Goal: Task Accomplishment & Management: Manage account settings

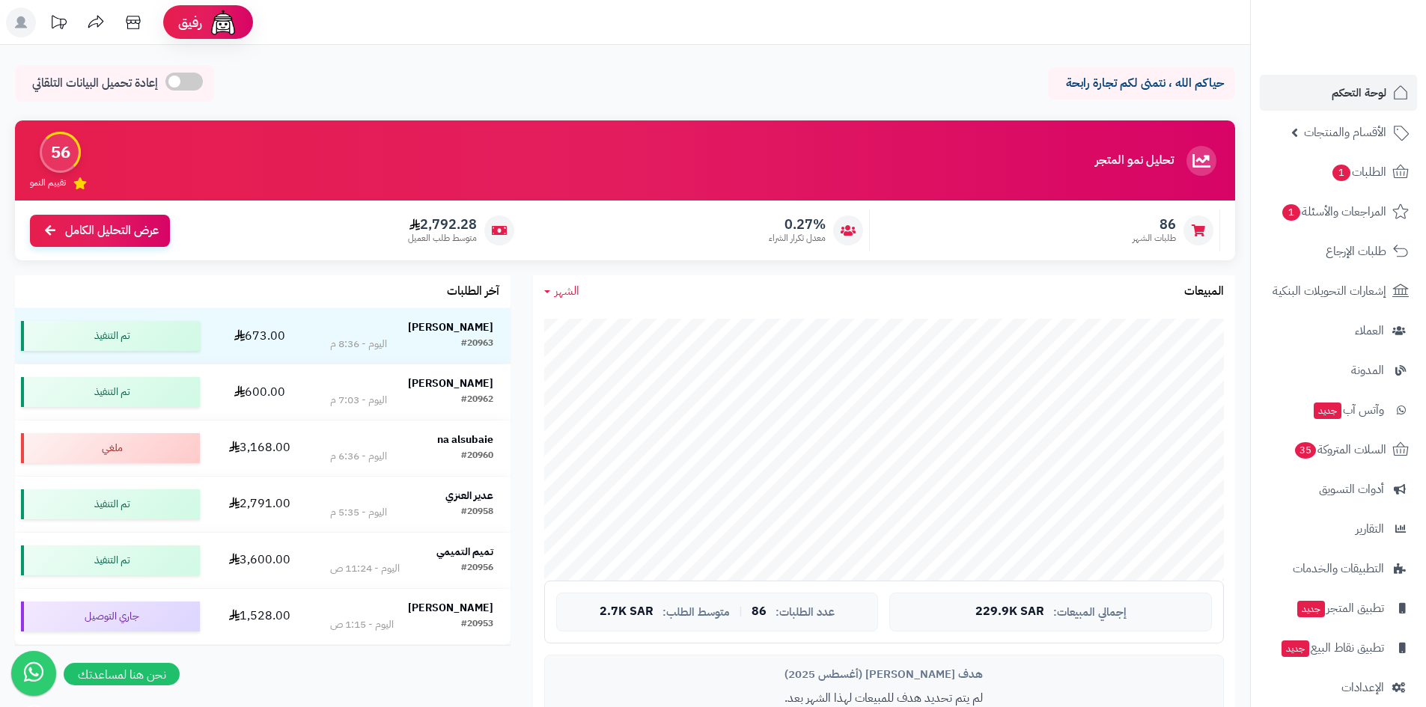
click at [1330, 103] on link "لوحة التحكم" at bounding box center [1337, 93] width 157 height 36
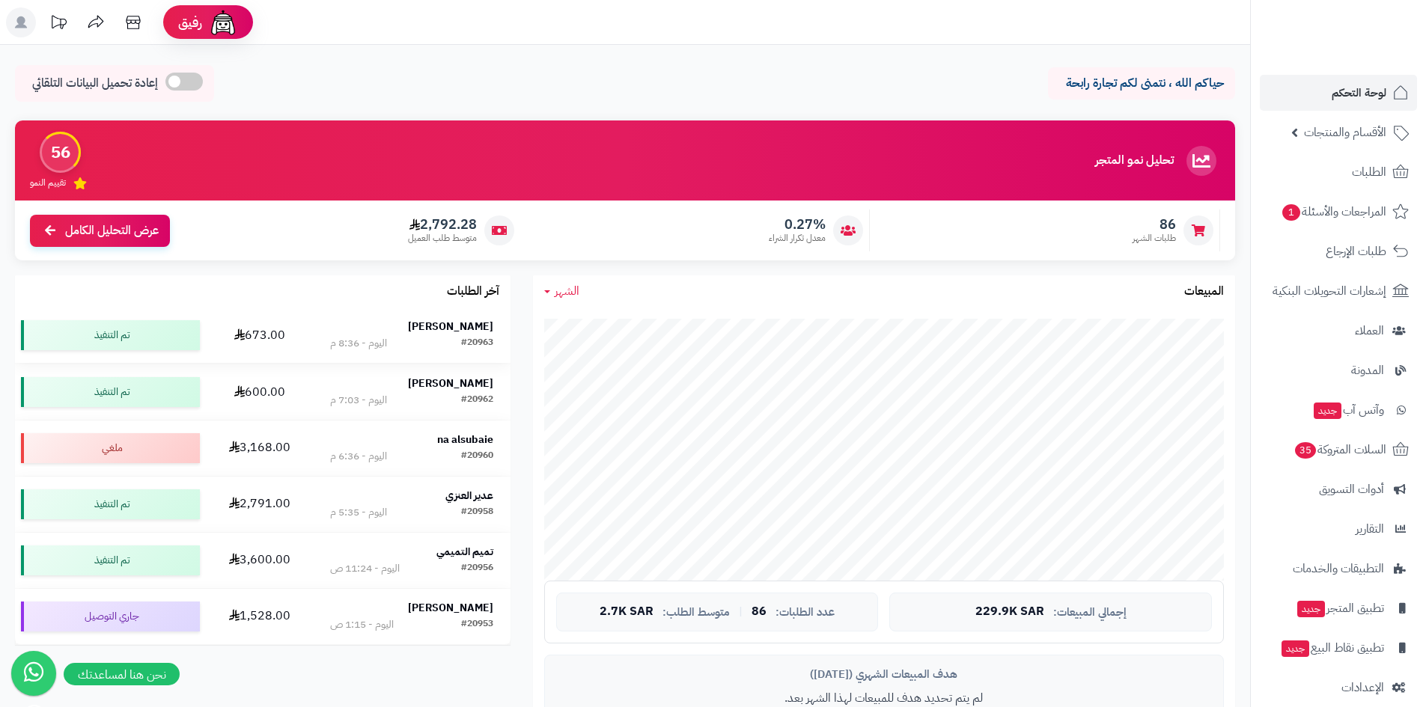
click at [346, 317] on td "محمد الرويلي #20963 اليوم - 8:36 م" at bounding box center [412, 335] width 198 height 55
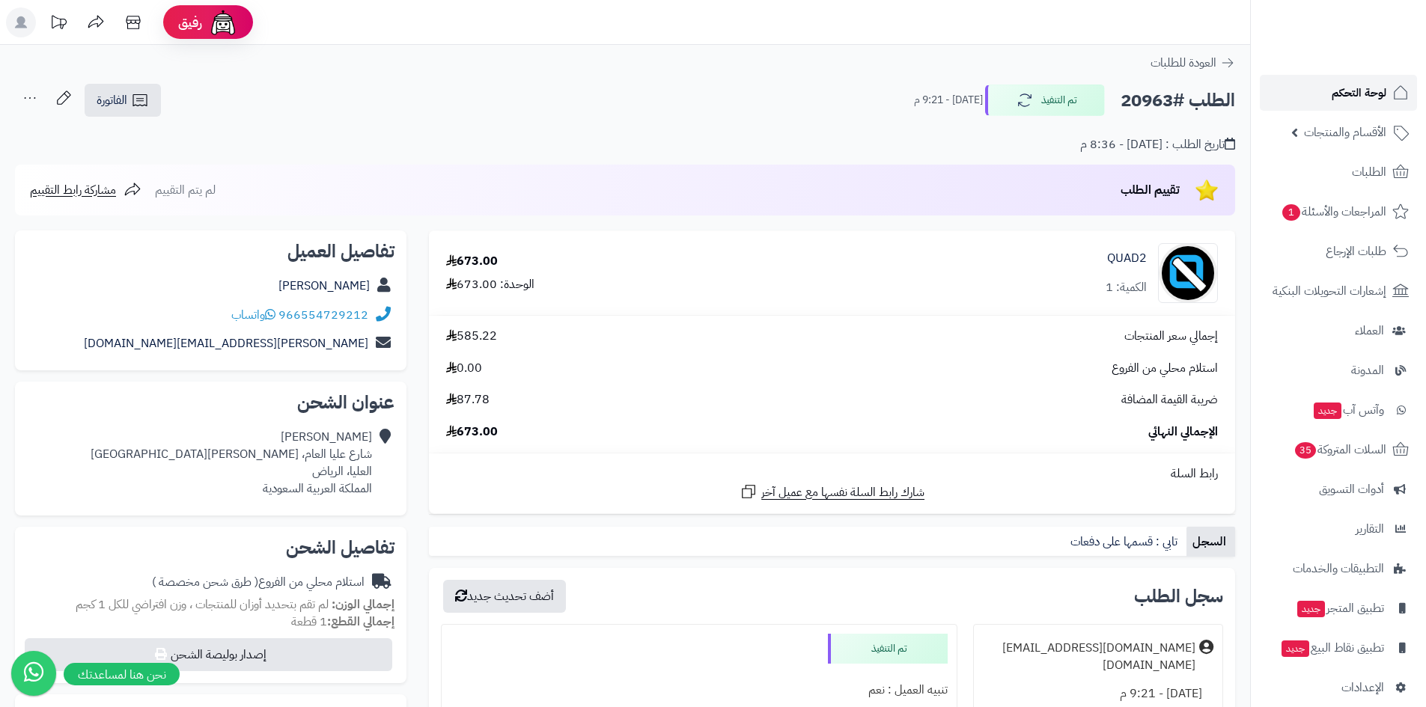
click at [1369, 94] on span "لوحة التحكم" at bounding box center [1358, 92] width 55 height 21
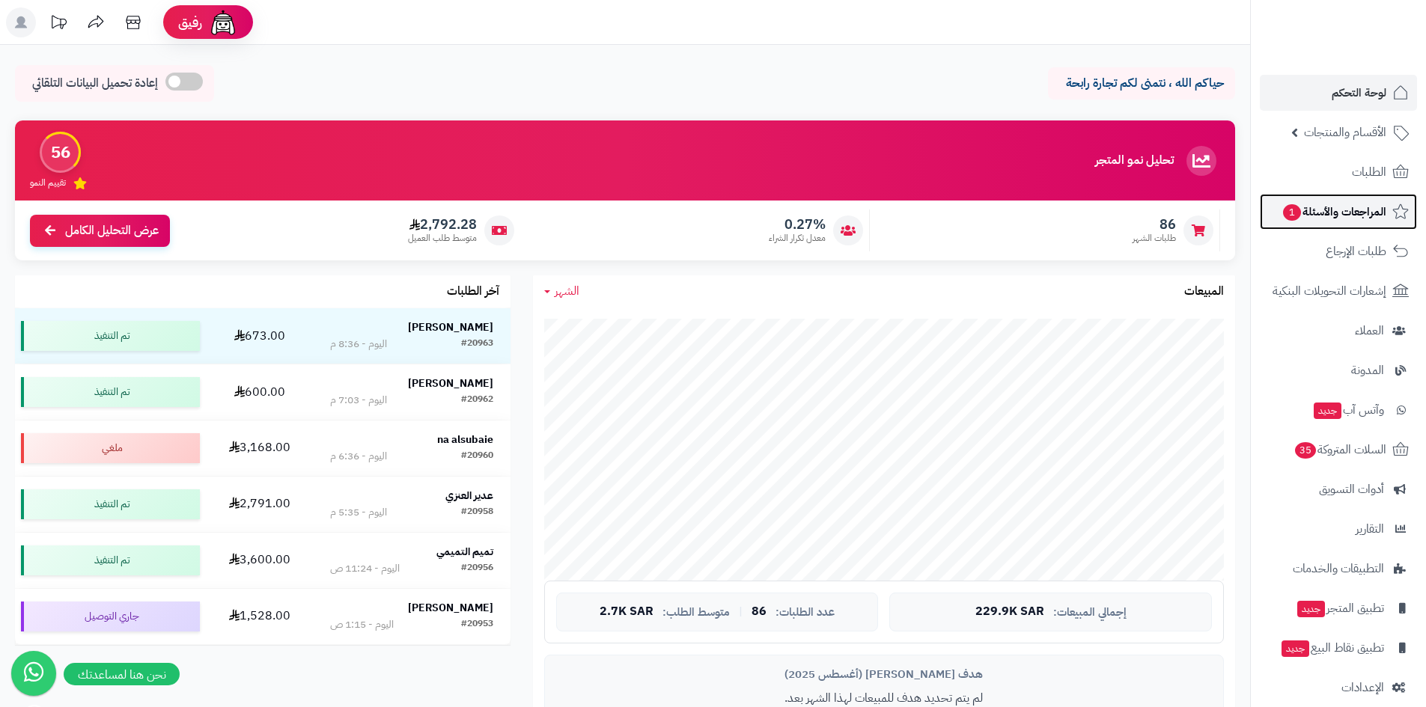
click at [1313, 216] on span "المراجعات والأسئلة 1" at bounding box center [1333, 211] width 105 height 21
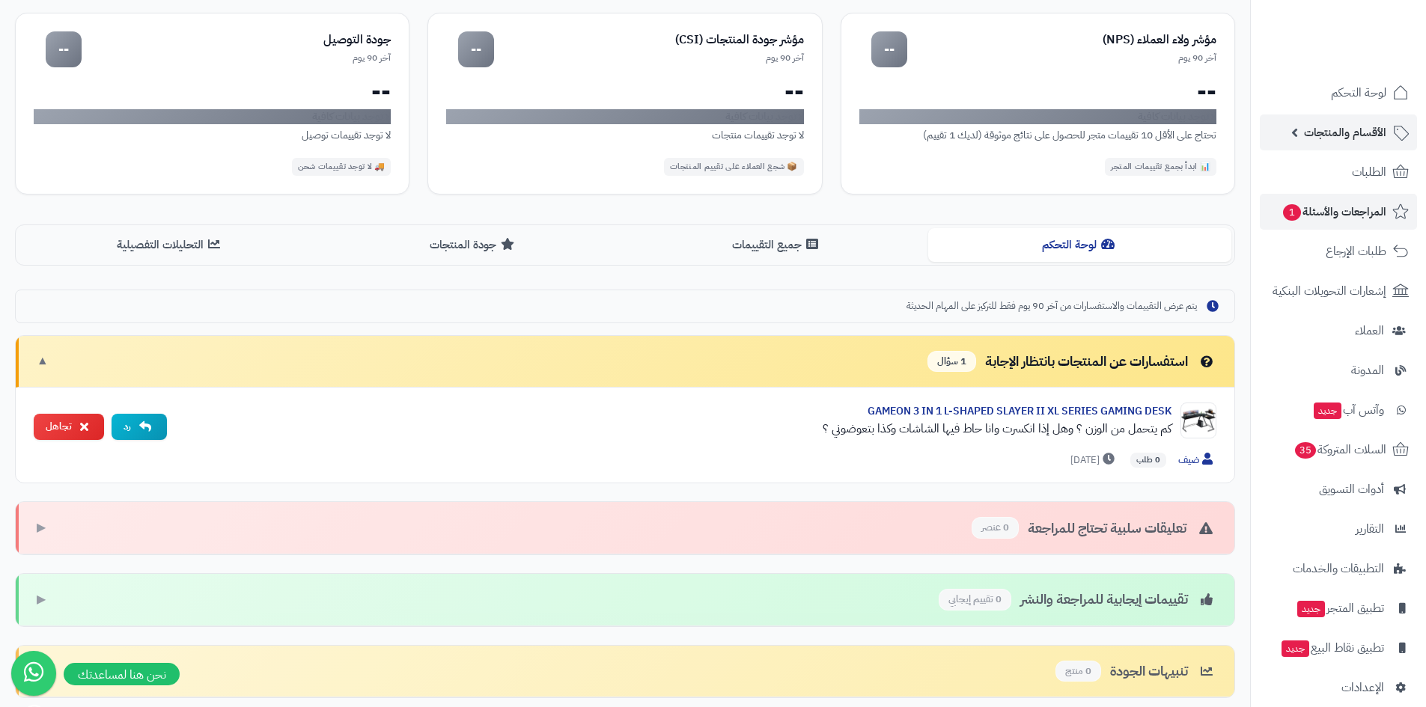
scroll to position [150, 0]
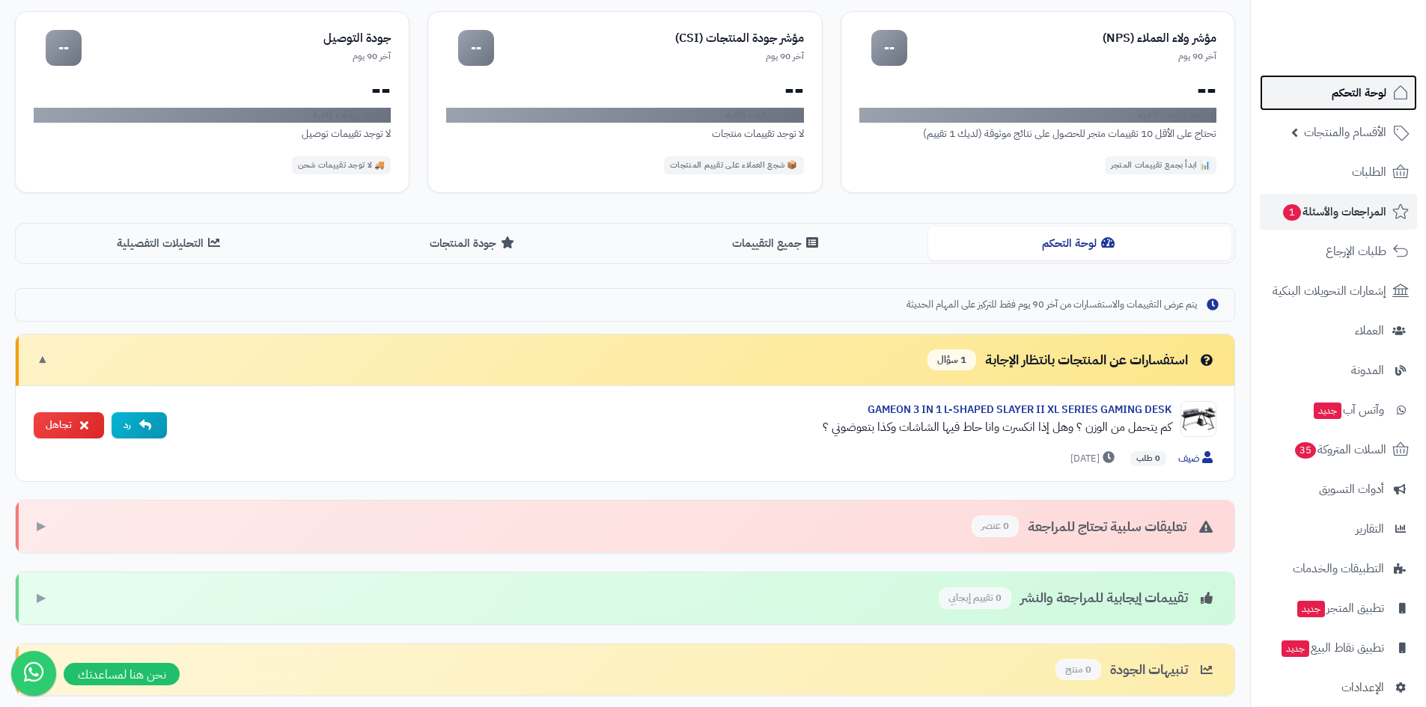
click at [1349, 100] on span "لوحة التحكم" at bounding box center [1358, 92] width 55 height 21
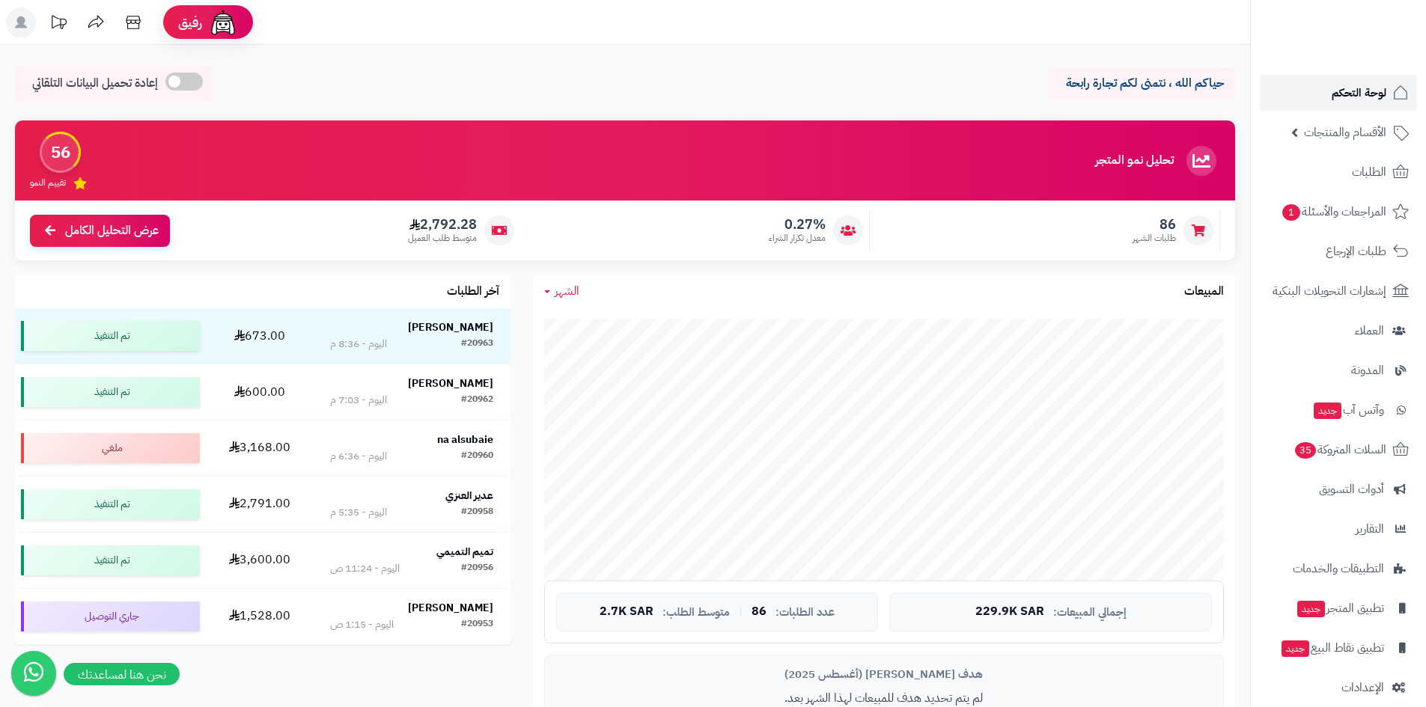
click at [1333, 102] on span "لوحة التحكم" at bounding box center [1358, 92] width 55 height 21
click at [1343, 201] on span "المراجعات والأسئلة 1" at bounding box center [1333, 211] width 105 height 21
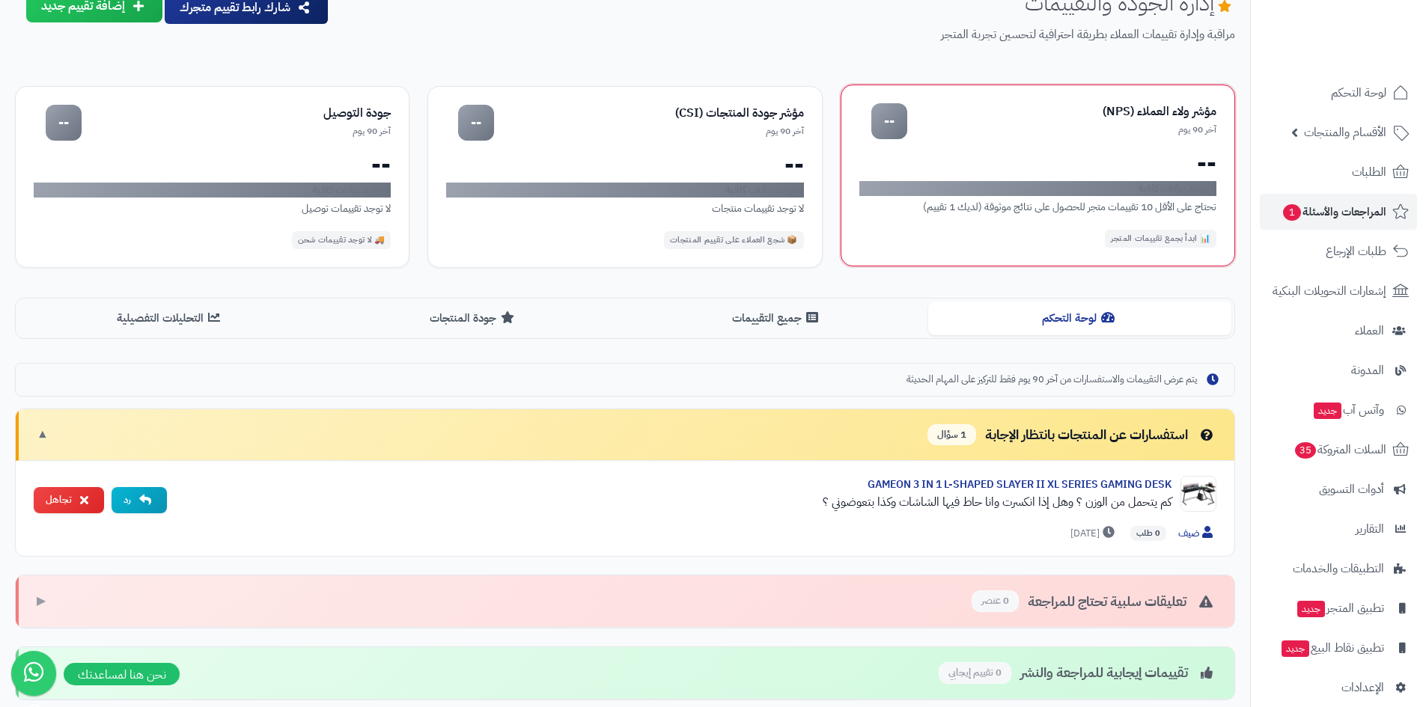
scroll to position [225, 0]
